Goal: Task Accomplishment & Management: Use online tool/utility

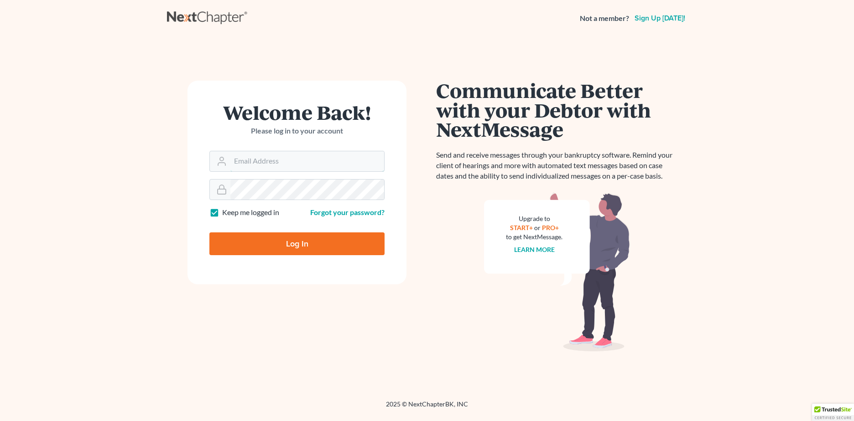
type input "[PERSON_NAME][EMAIL_ADDRESS][DOMAIN_NAME]"
click at [270, 243] on input "Log In" at bounding box center [296, 244] width 175 height 23
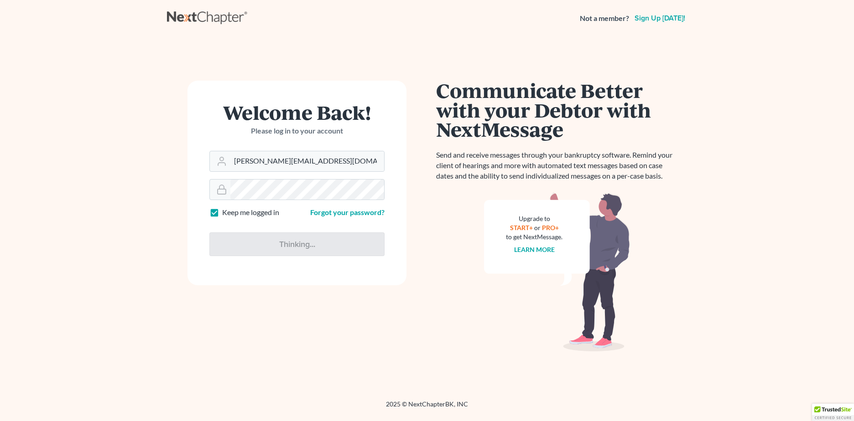
type input "Thinking..."
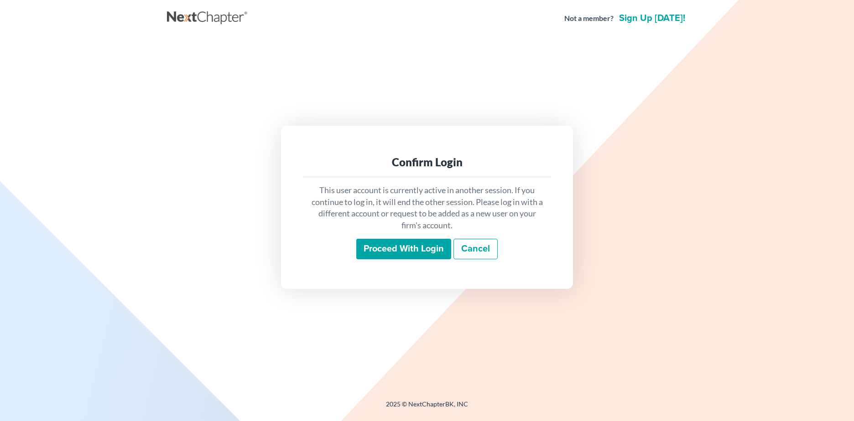
click at [385, 251] on input "Proceed with login" at bounding box center [403, 249] width 95 height 21
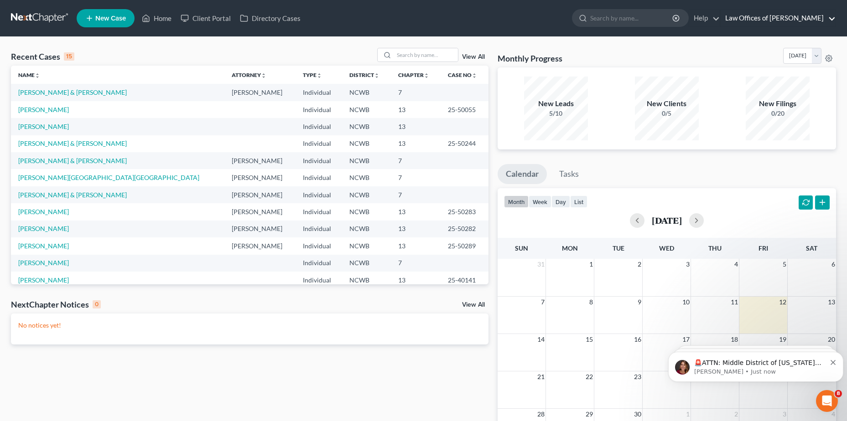
click at [768, 15] on link "Law Offices of Robert H Gourley Jr PA" at bounding box center [777, 18] width 115 height 16
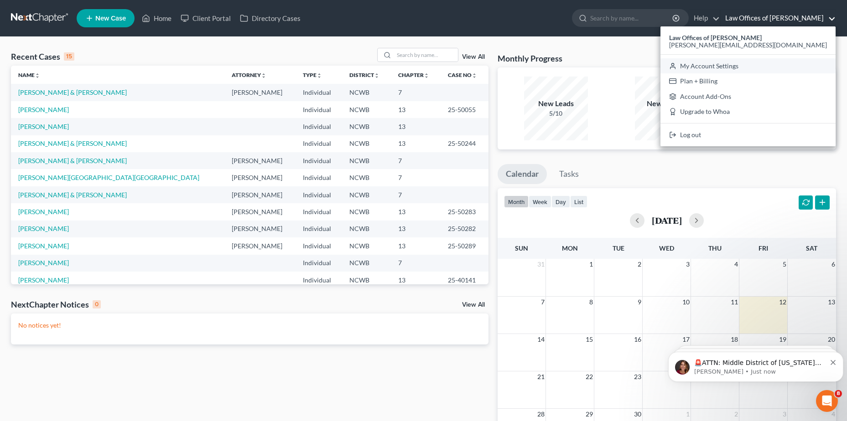
click at [754, 69] on link "My Account Settings" at bounding box center [747, 66] width 175 height 16
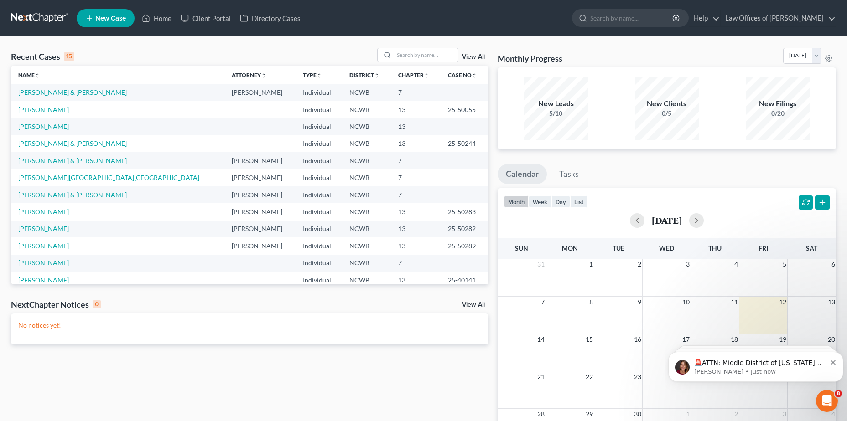
select select "59"
select select "24"
select select "28"
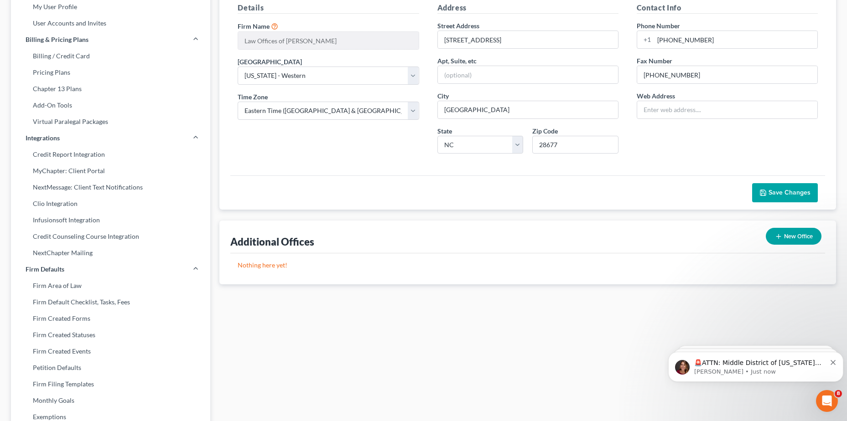
scroll to position [91, 0]
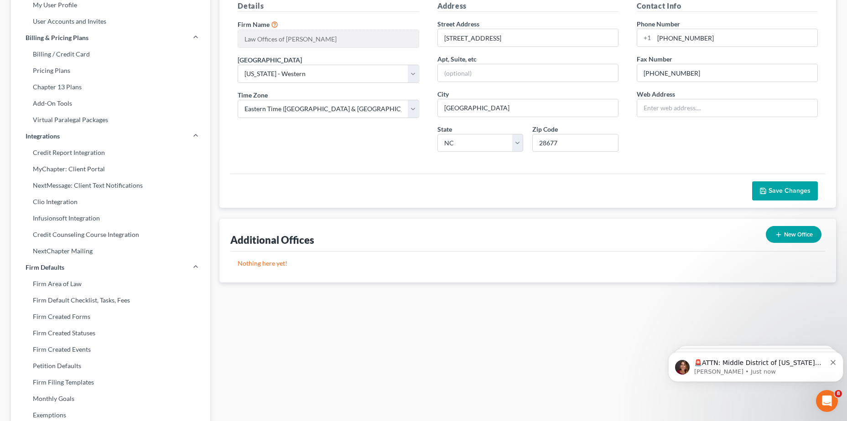
click at [76, 87] on link "Chapter 13 Plans" at bounding box center [110, 87] width 199 height 16
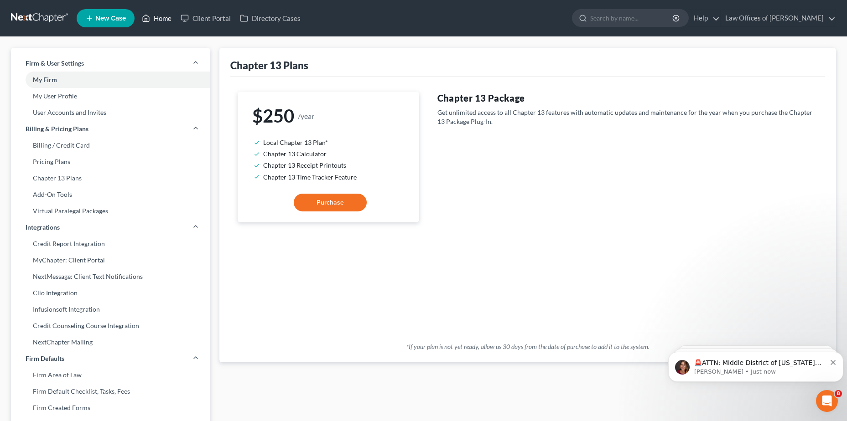
click at [158, 17] on link "Home" at bounding box center [156, 18] width 39 height 16
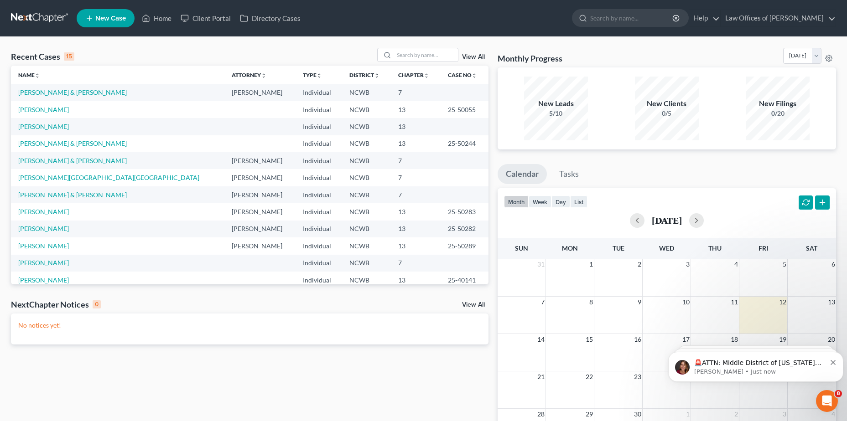
click at [116, 14] on link "New Case" at bounding box center [106, 18] width 58 height 18
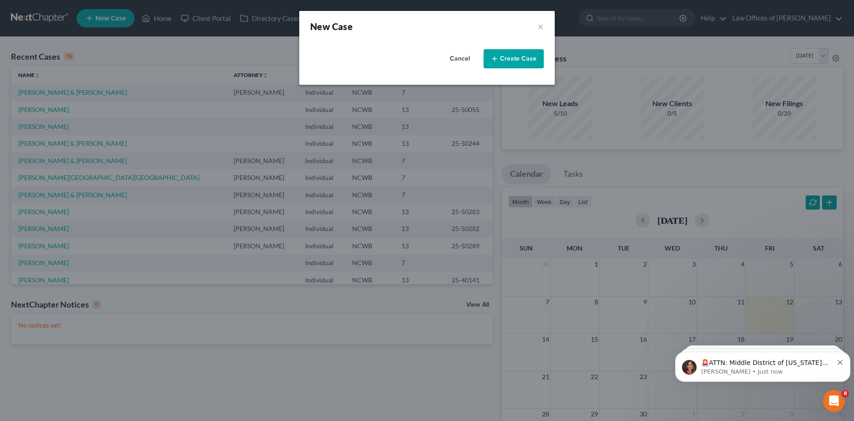
select select "59"
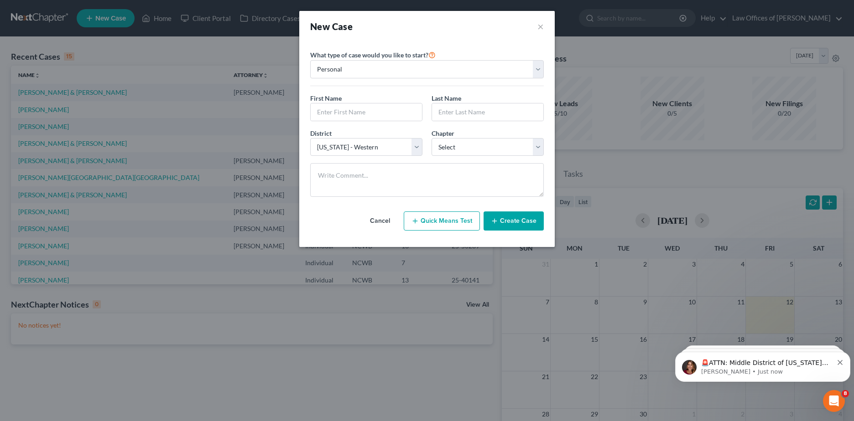
click at [536, 26] on div "New Case ×" at bounding box center [426, 26] width 233 height 13
click at [537, 26] on button "×" at bounding box center [540, 26] width 6 height 13
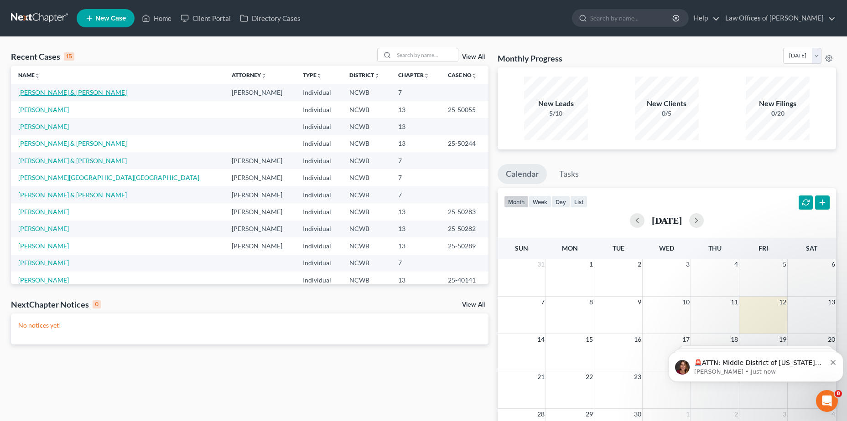
click at [72, 92] on link "Brookshire, Scott & Brianna" at bounding box center [72, 92] width 109 height 8
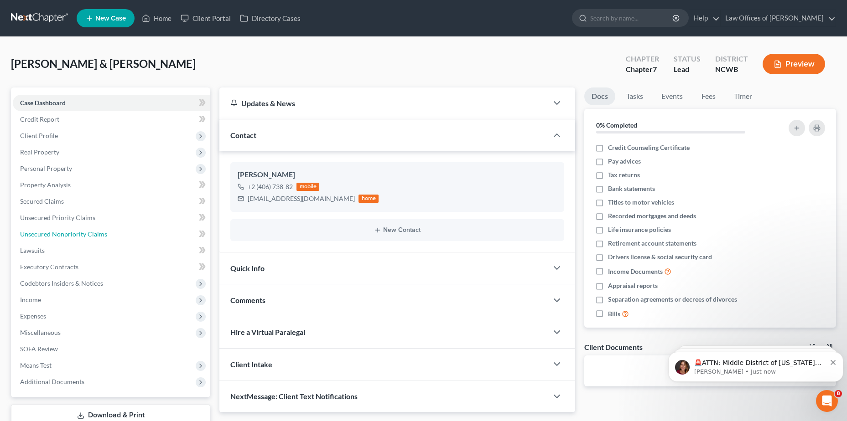
click at [56, 234] on span "Unsecured Nonpriority Claims" at bounding box center [63, 234] width 87 height 8
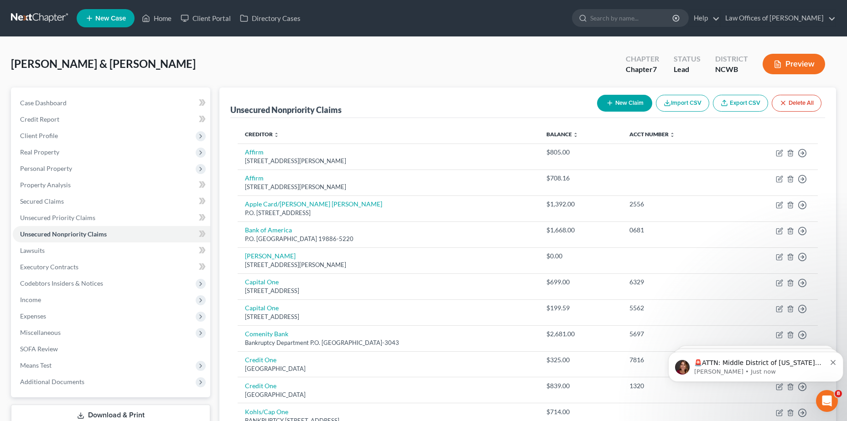
click at [684, 101] on button "Import CSV" at bounding box center [682, 103] width 53 height 17
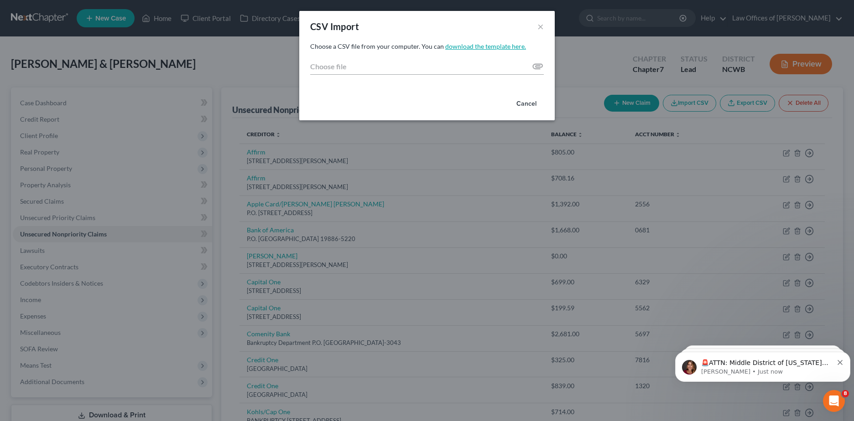
click at [503, 47] on link "download the template here." at bounding box center [485, 46] width 81 height 8
click at [591, 57] on div "CSV Import × Choose a CSV file from your computer. You can download the templat…" at bounding box center [427, 210] width 854 height 421
